Goal: Task Accomplishment & Management: Use online tool/utility

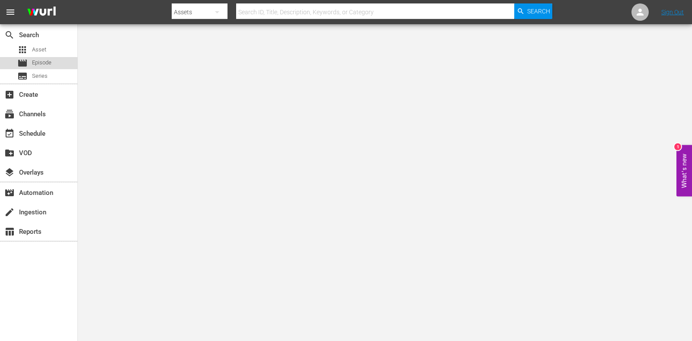
click at [58, 60] on div "movie Episode" at bounding box center [38, 63] width 77 height 12
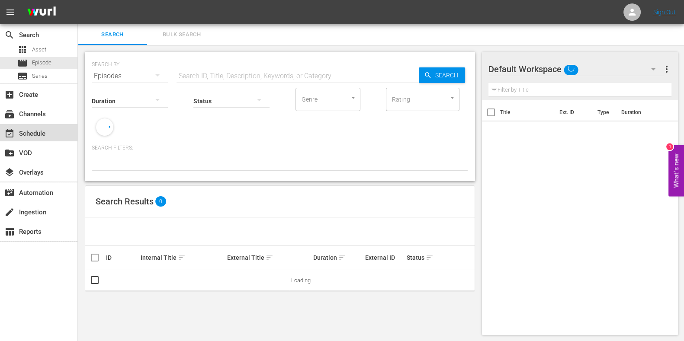
click at [45, 134] on div "event_available Schedule" at bounding box center [24, 132] width 48 height 8
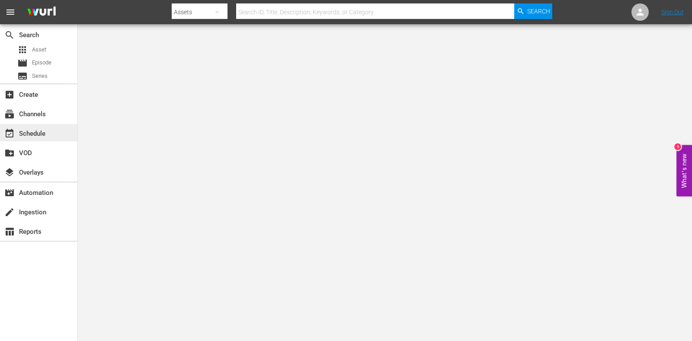
click at [48, 126] on div "event_available Schedule" at bounding box center [38, 132] width 77 height 17
